Goal: Task Accomplishment & Management: Complete application form

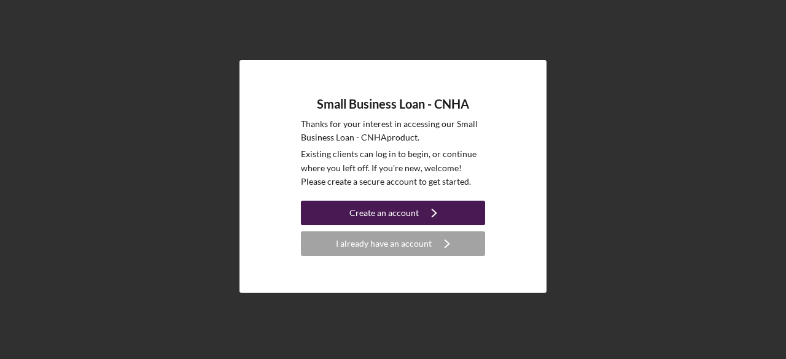
click at [395, 208] on div "Create an account" at bounding box center [384, 213] width 69 height 25
